Goal: Information Seeking & Learning: Check status

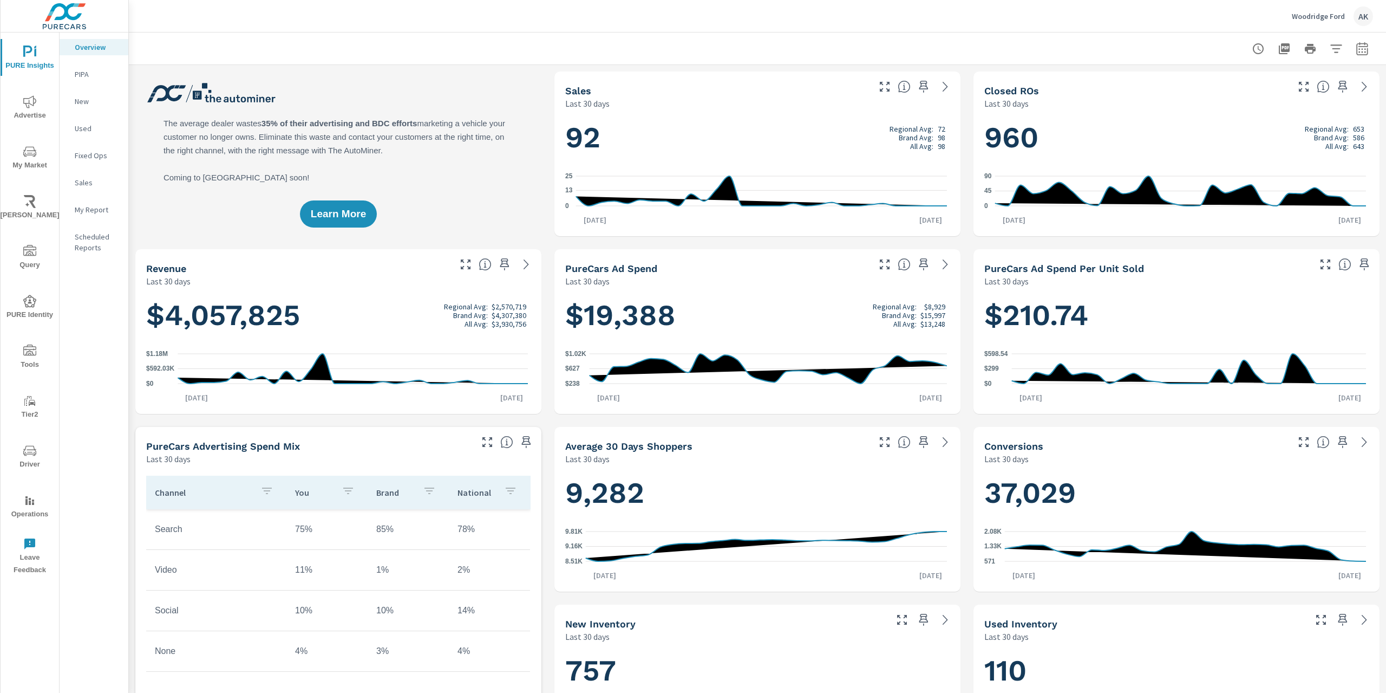
scroll to position [1, 0]
click at [22, 111] on span "Advertise" at bounding box center [30, 108] width 52 height 27
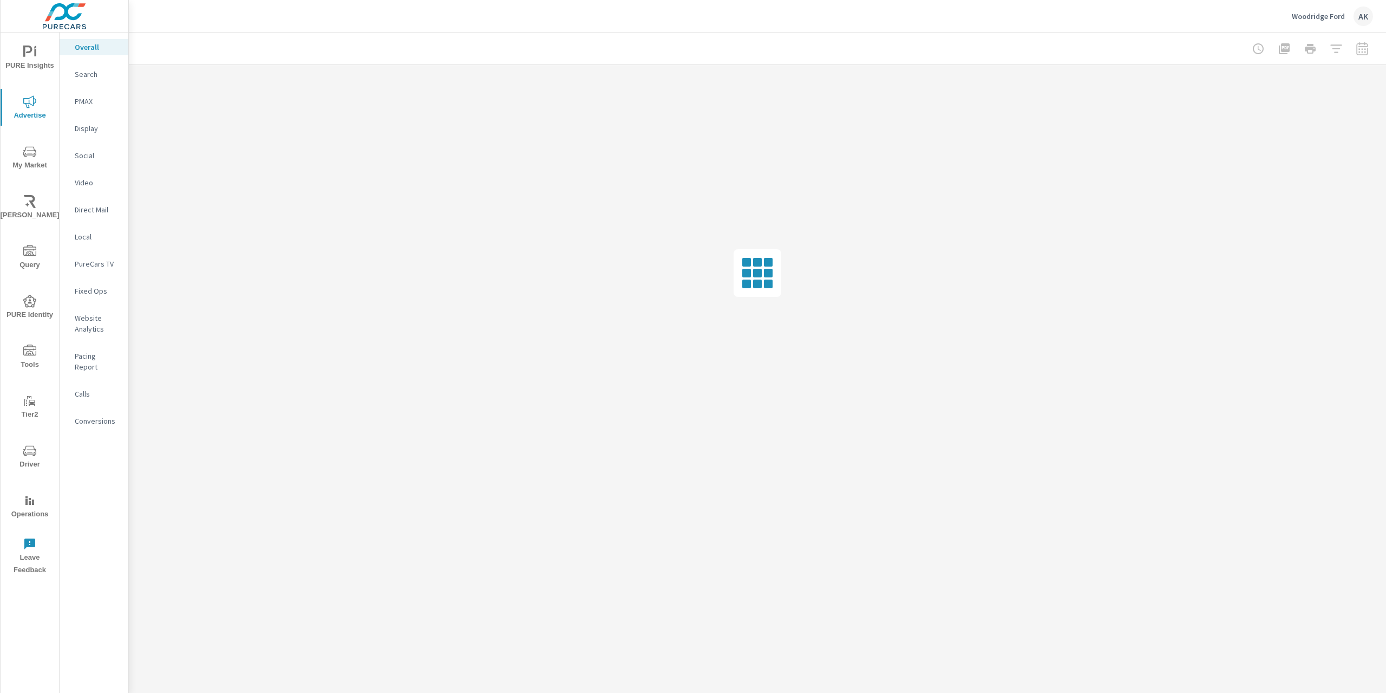
click at [81, 324] on p "Website Analytics" at bounding box center [97, 323] width 45 height 22
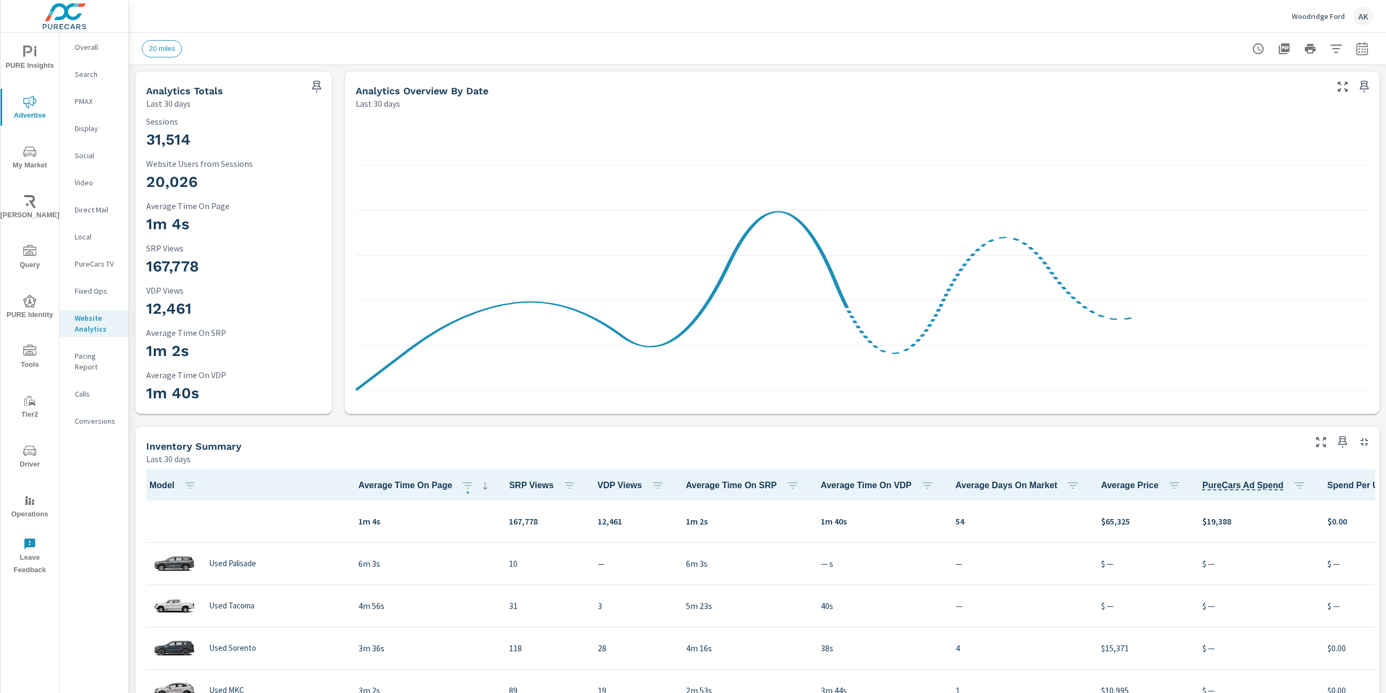
scroll to position [1, 0]
